Goal: Transaction & Acquisition: Purchase product/service

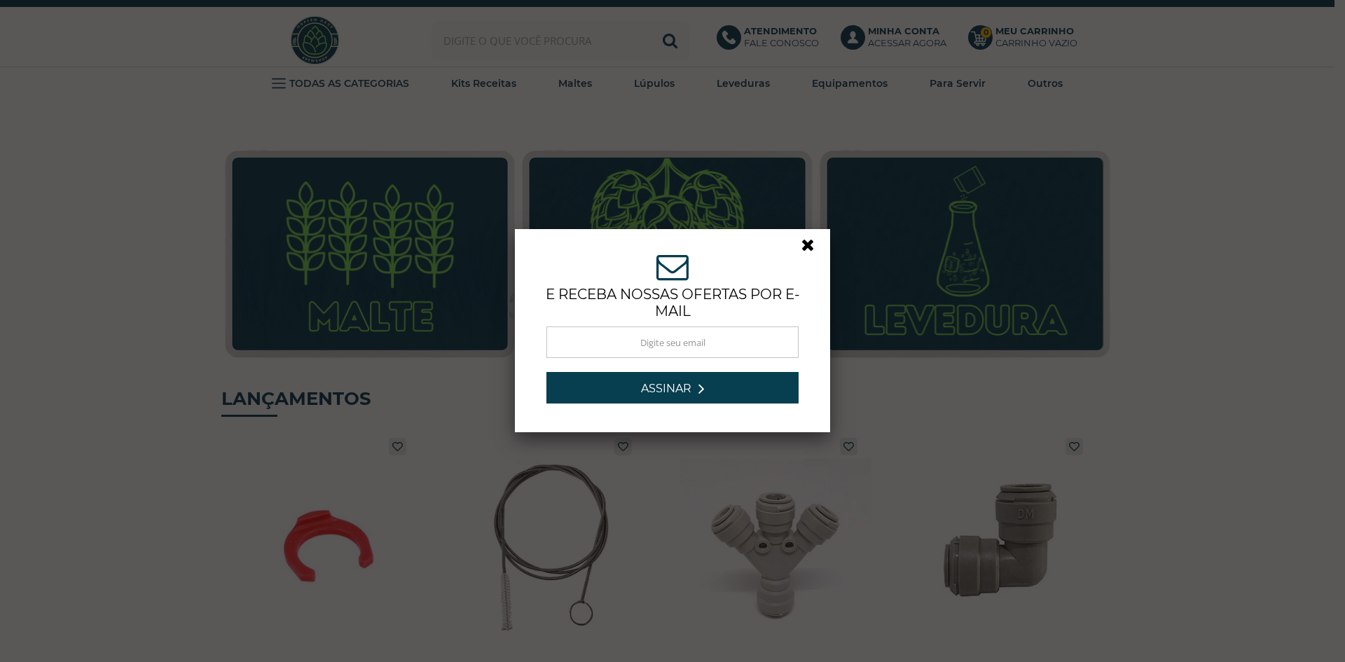
click at [802, 251] on link at bounding box center [814, 248] width 25 height 25
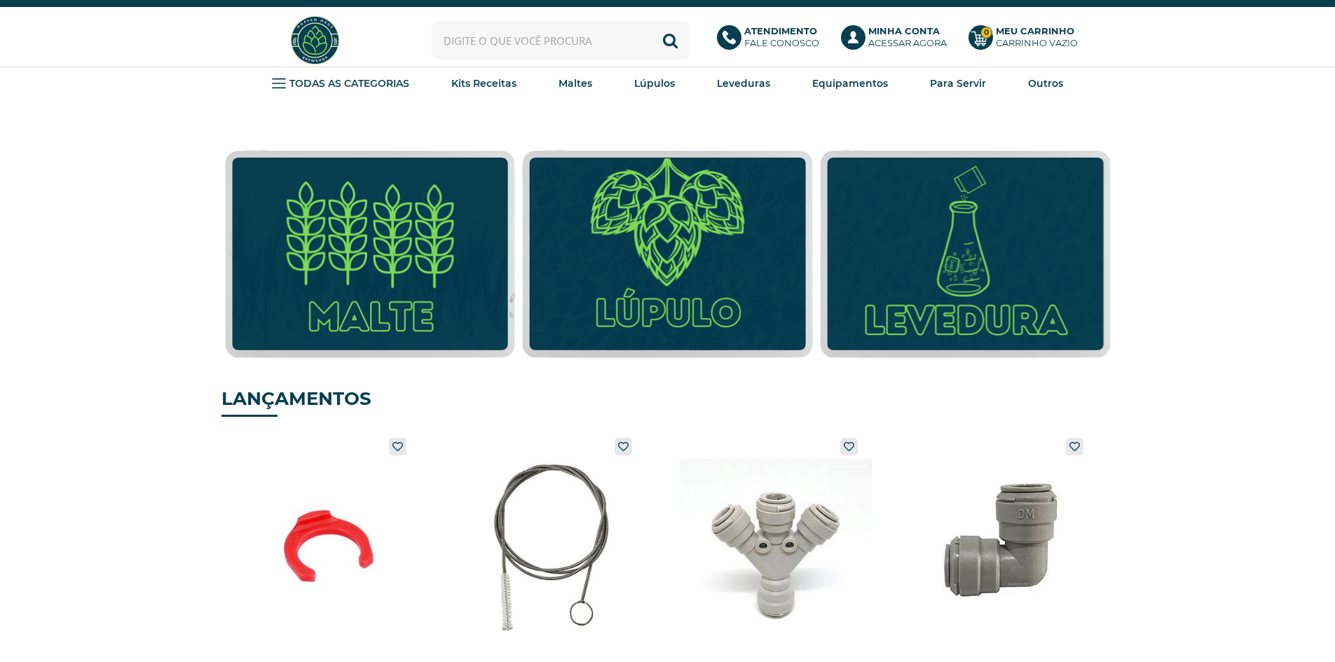
click at [559, 26] on input "text" at bounding box center [561, 40] width 258 height 39
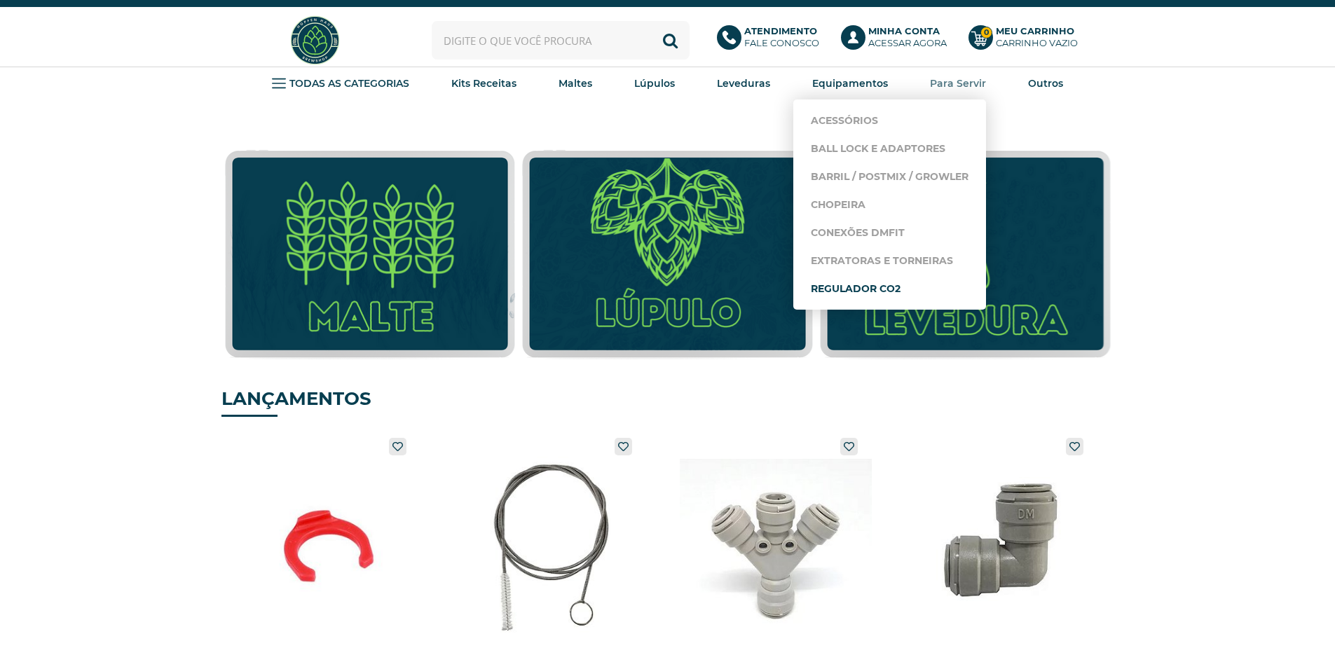
click at [855, 287] on link "Regulador CO2" at bounding box center [890, 289] width 158 height 28
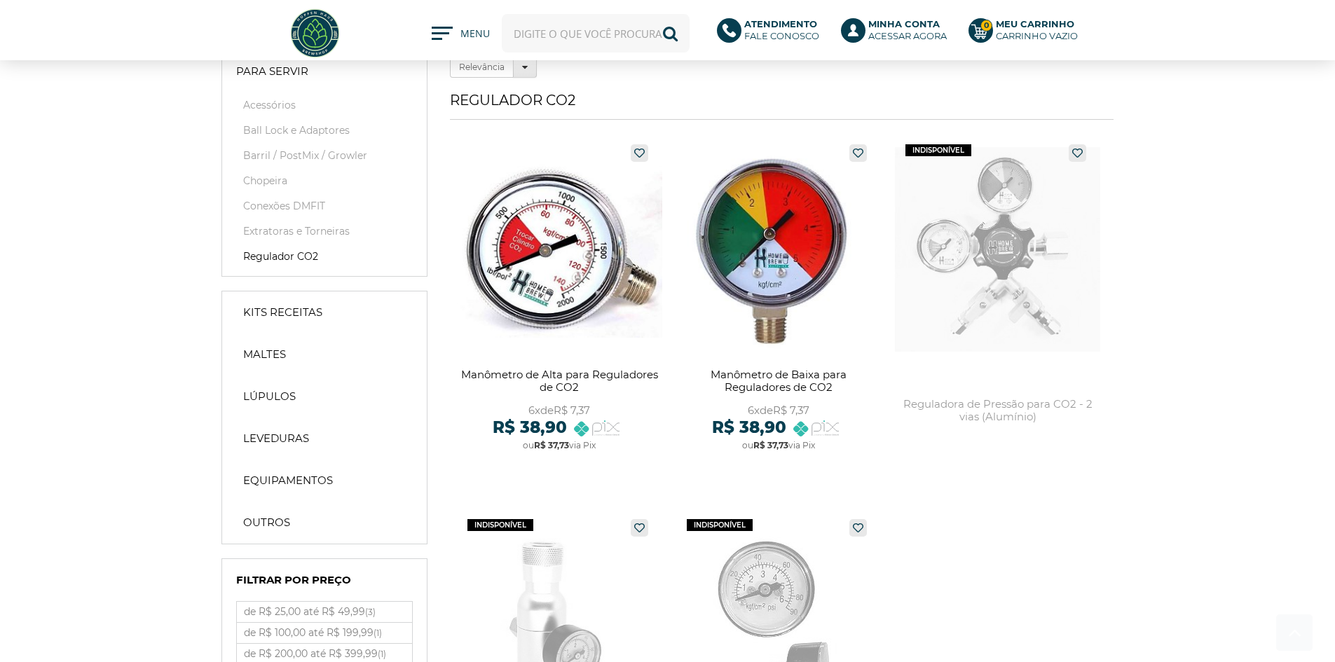
scroll to position [350, 0]
